Goal: Task Accomplishment & Management: Manage account settings

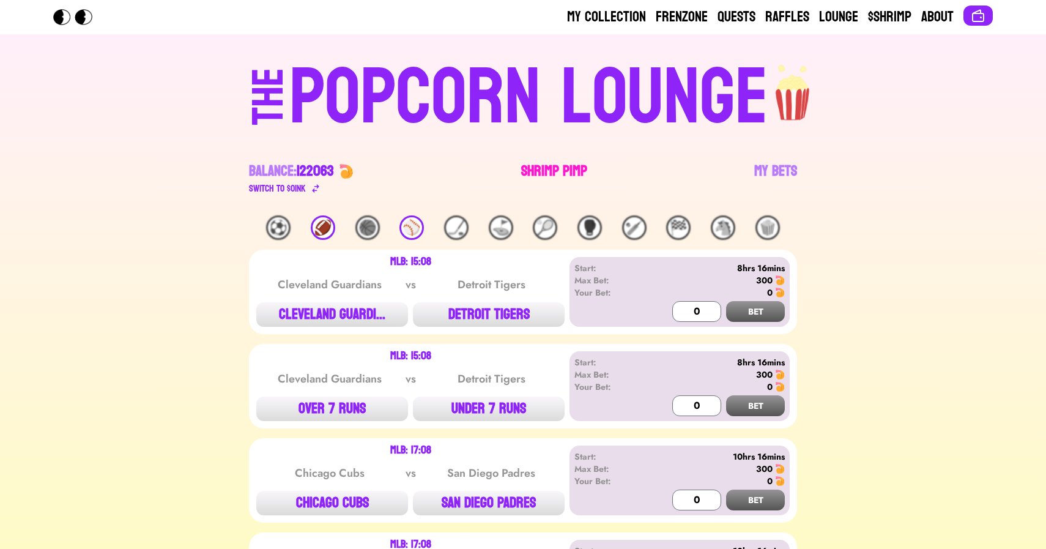
click at [543, 179] on link "Shrimp Pimp" at bounding box center [554, 179] width 66 height 34
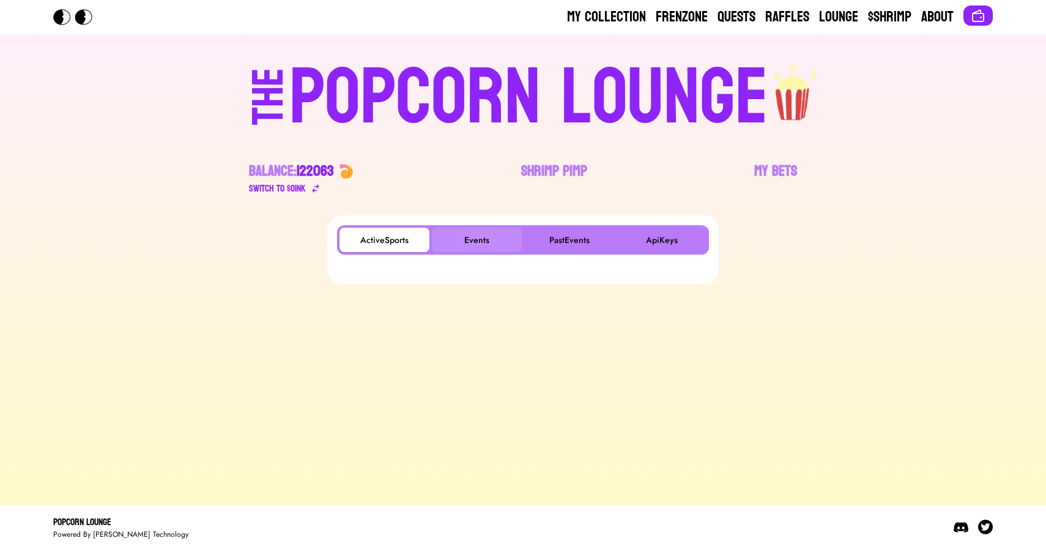
click at [463, 247] on button "Events" at bounding box center [477, 240] width 90 height 24
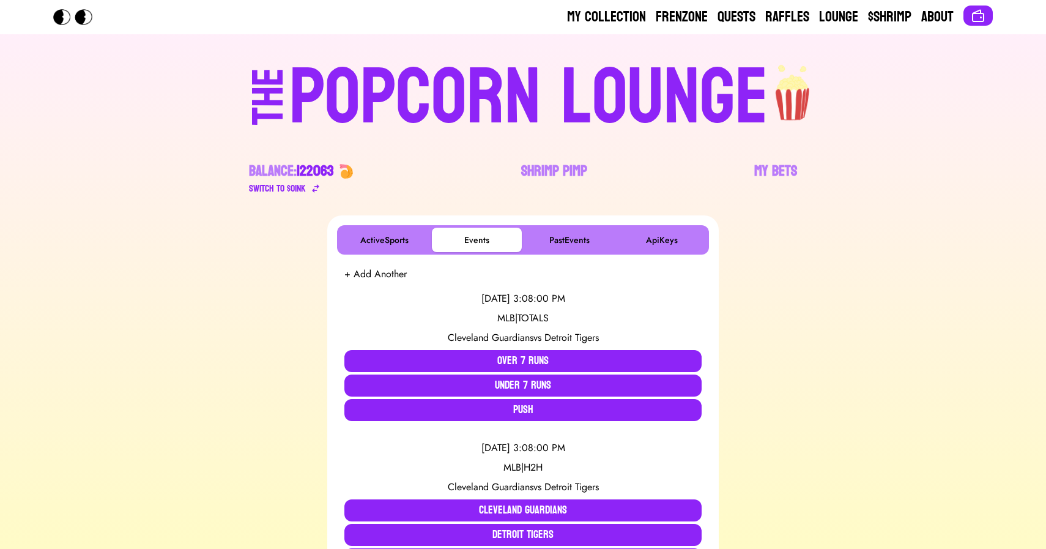
click at [453, 118] on div "POPCORN LOUNGE" at bounding box center [528, 98] width 479 height 78
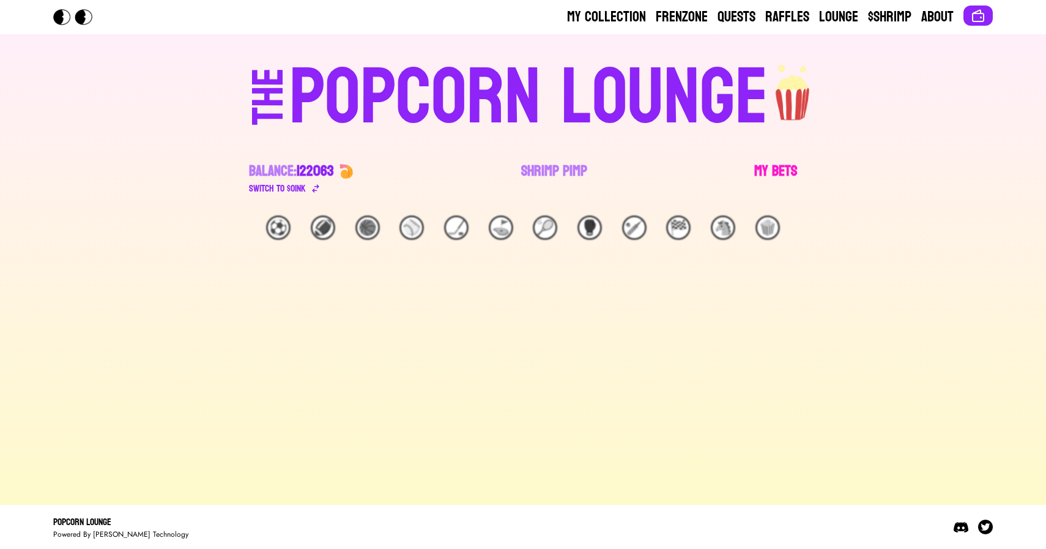
click at [774, 164] on link "My Bets" at bounding box center [775, 179] width 43 height 34
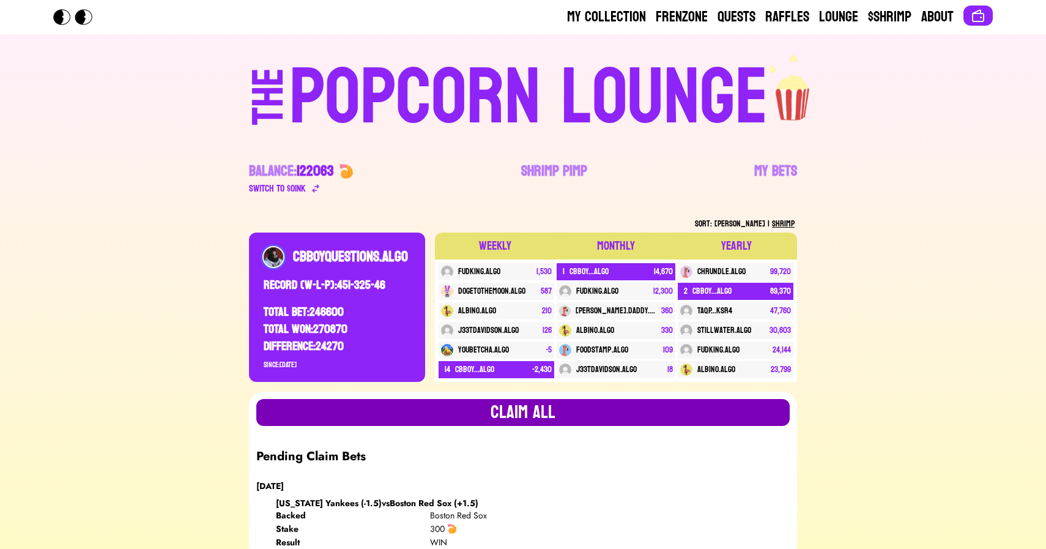
click at [531, 419] on button "Claim all" at bounding box center [522, 412] width 533 height 27
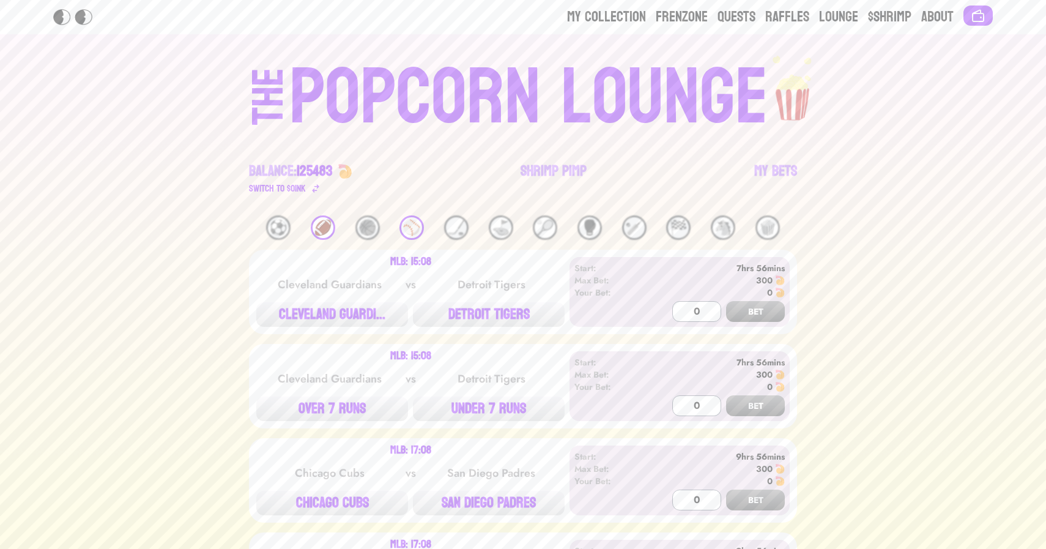
click at [407, 223] on div "⚾️" at bounding box center [411, 227] width 24 height 24
